Goal: Find specific page/section: Find specific page/section

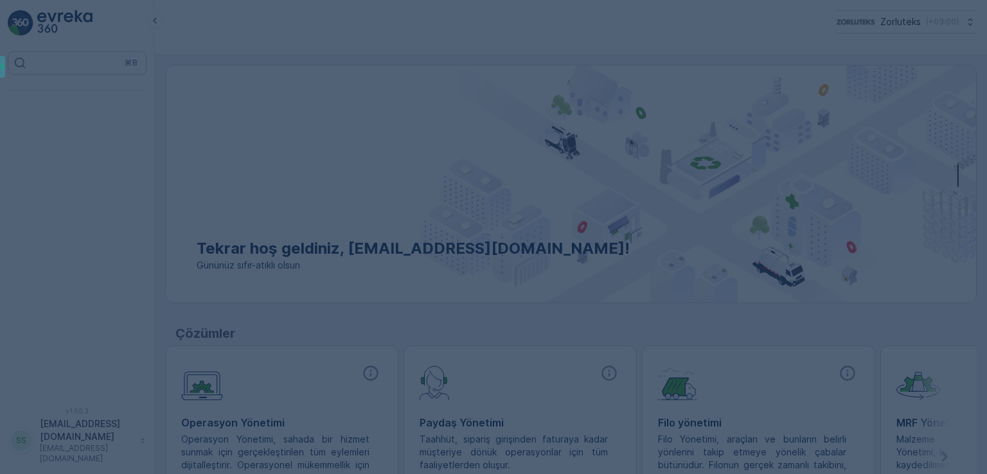
click at [97, 71] on div at bounding box center [493, 237] width 987 height 474
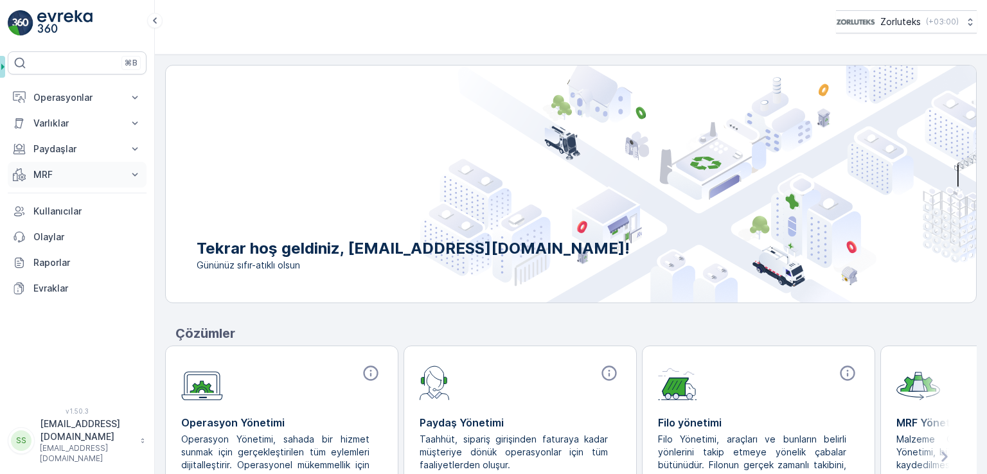
click at [58, 176] on p "MRF" at bounding box center [76, 174] width 87 height 13
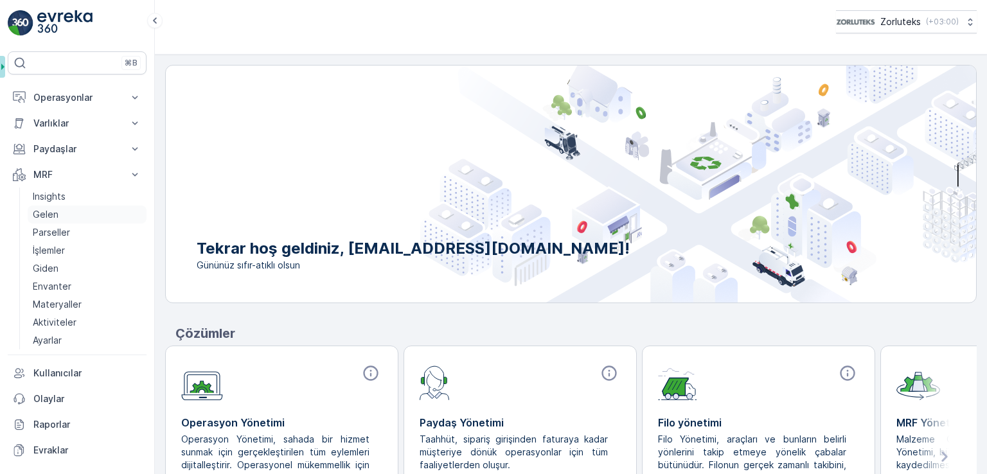
click at [54, 215] on p "Gelen" at bounding box center [46, 214] width 26 height 13
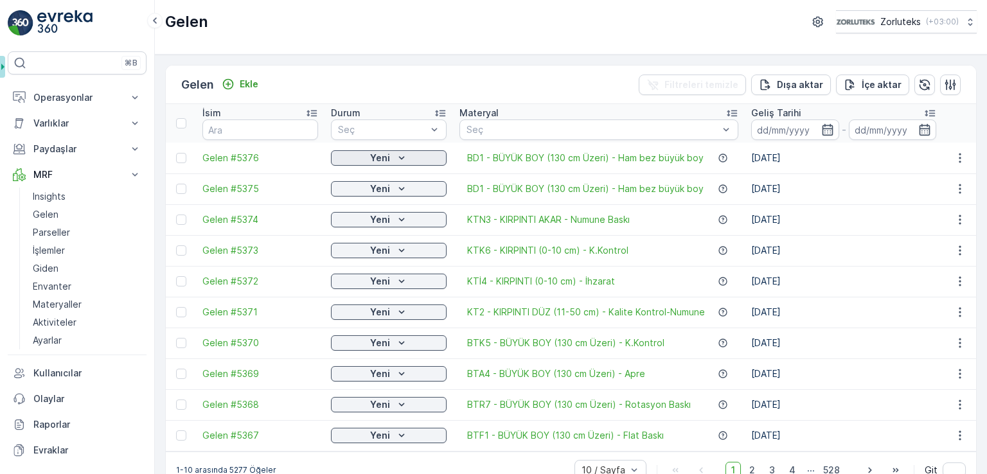
click at [403, 160] on icon "Yeni" at bounding box center [401, 158] width 13 height 13
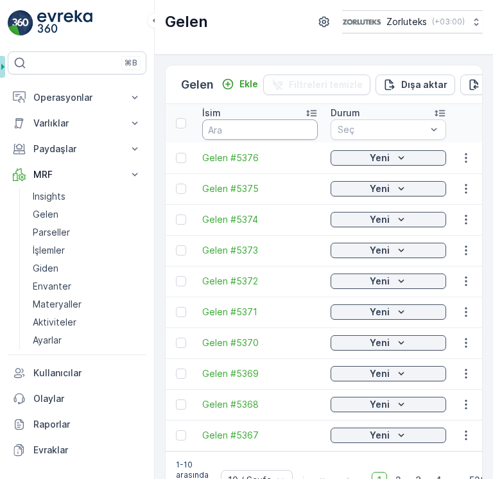
click at [268, 133] on input "text" at bounding box center [260, 129] width 116 height 21
type input "5370"
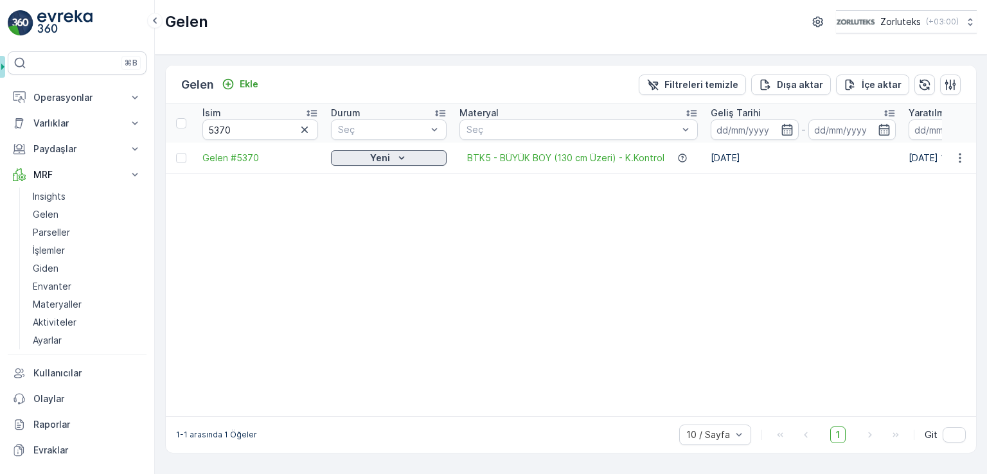
click at [441, 155] on div "Yeni" at bounding box center [388, 158] width 105 height 13
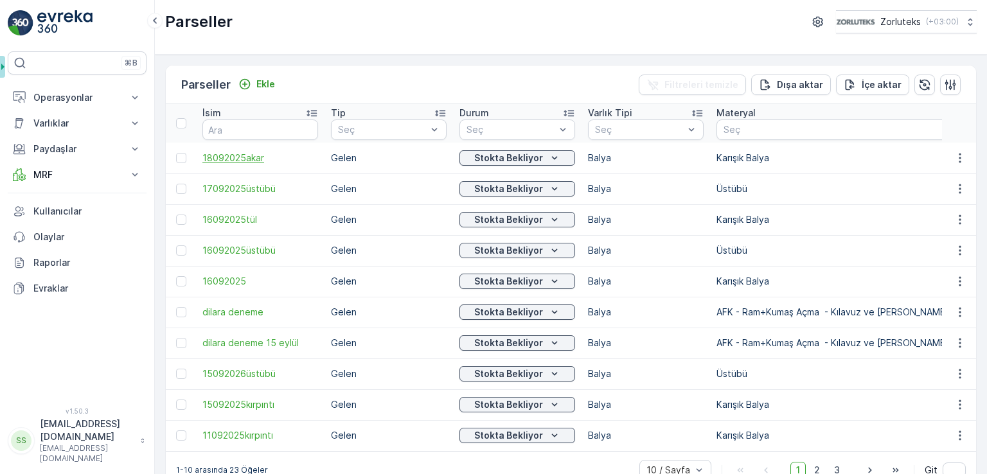
click at [258, 156] on span "18092025akar" at bounding box center [260, 158] width 116 height 13
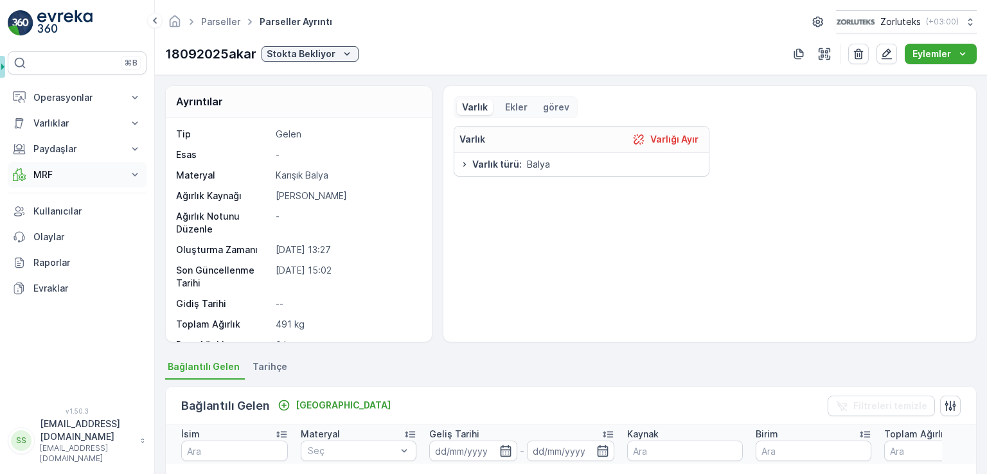
click at [60, 178] on p "MRF" at bounding box center [76, 174] width 87 height 13
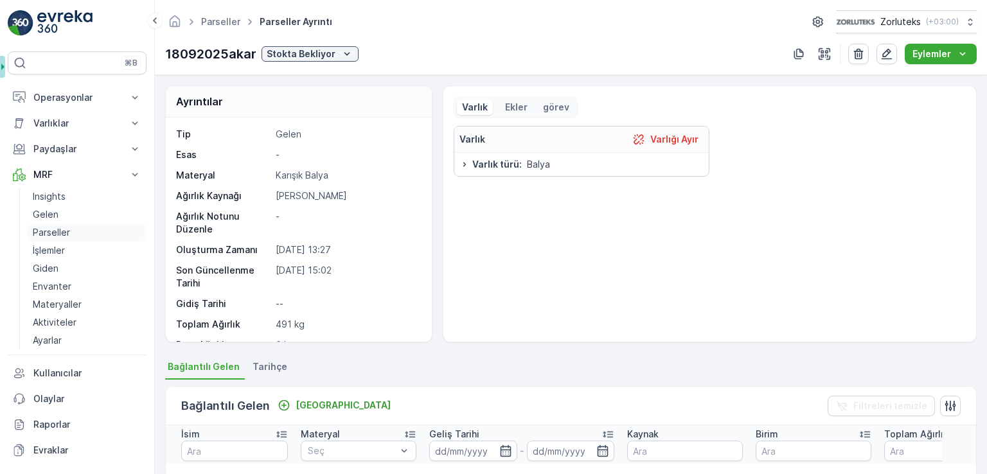
click at [57, 230] on p "Parseller" at bounding box center [51, 232] width 37 height 13
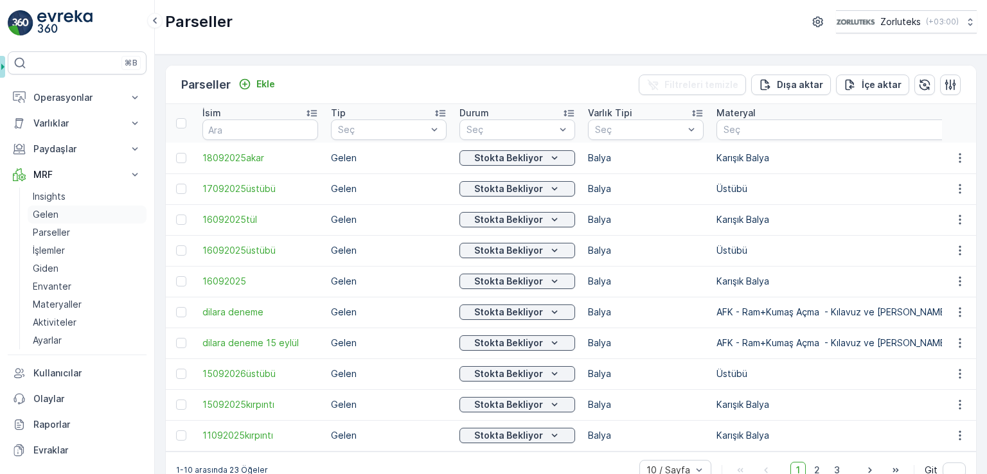
click at [57, 214] on link "Gelen" at bounding box center [87, 215] width 119 height 18
